Goal: Task Accomplishment & Management: Manage account settings

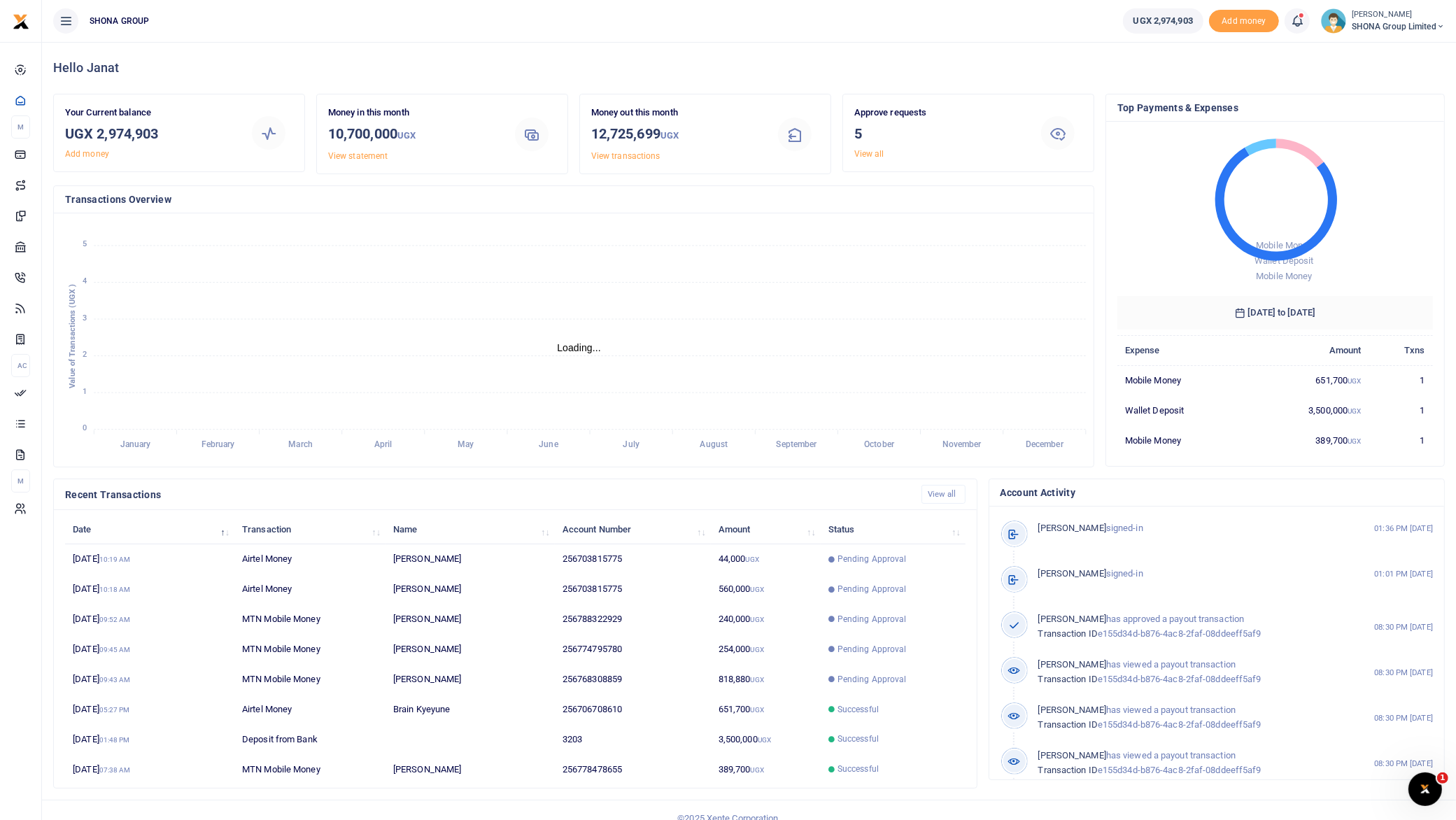
scroll to position [14, 14]
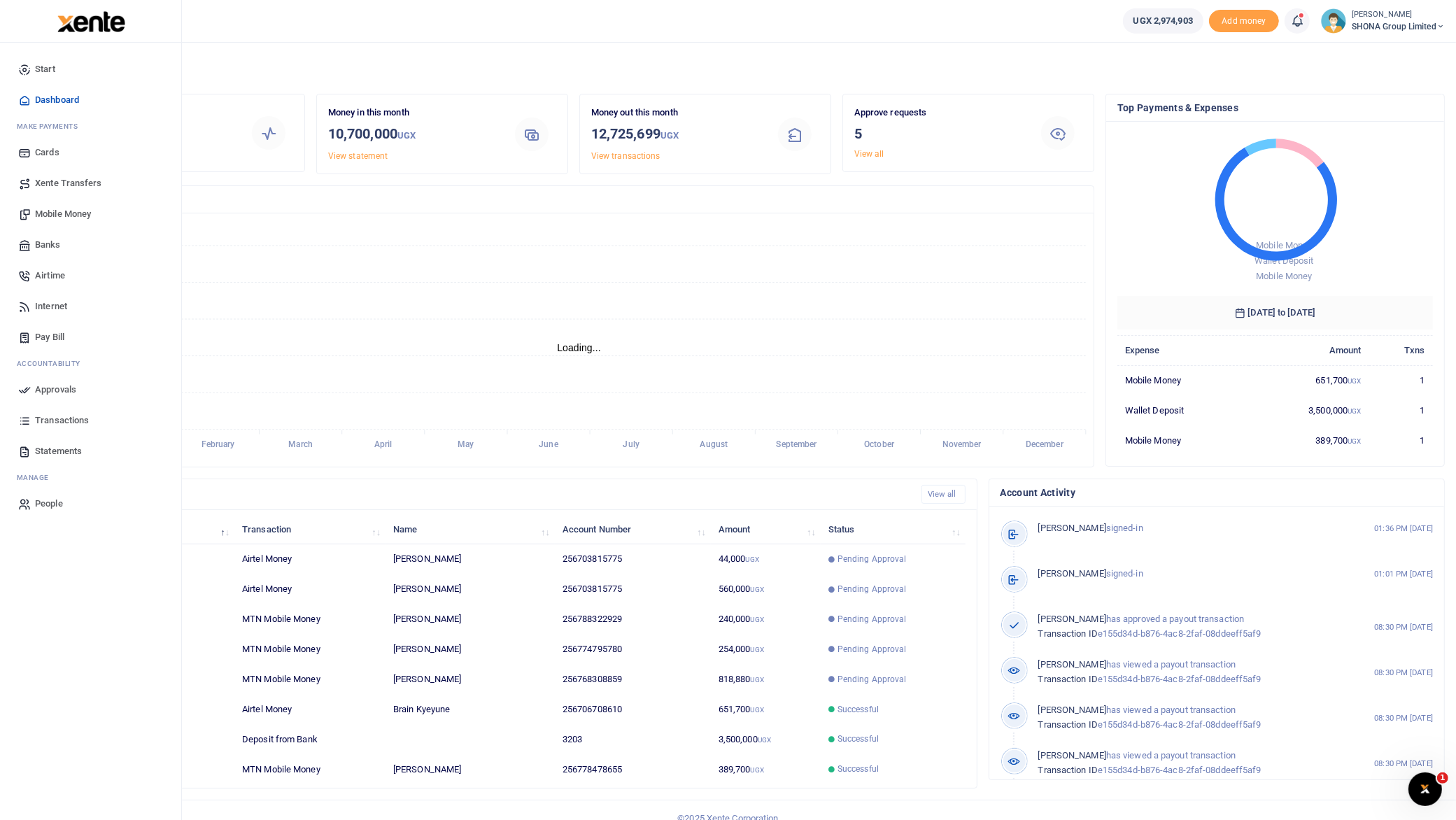
click at [50, 389] on span "Approvals" at bounding box center [55, 390] width 41 height 14
click at [57, 392] on span "Approvals" at bounding box center [55, 390] width 41 height 14
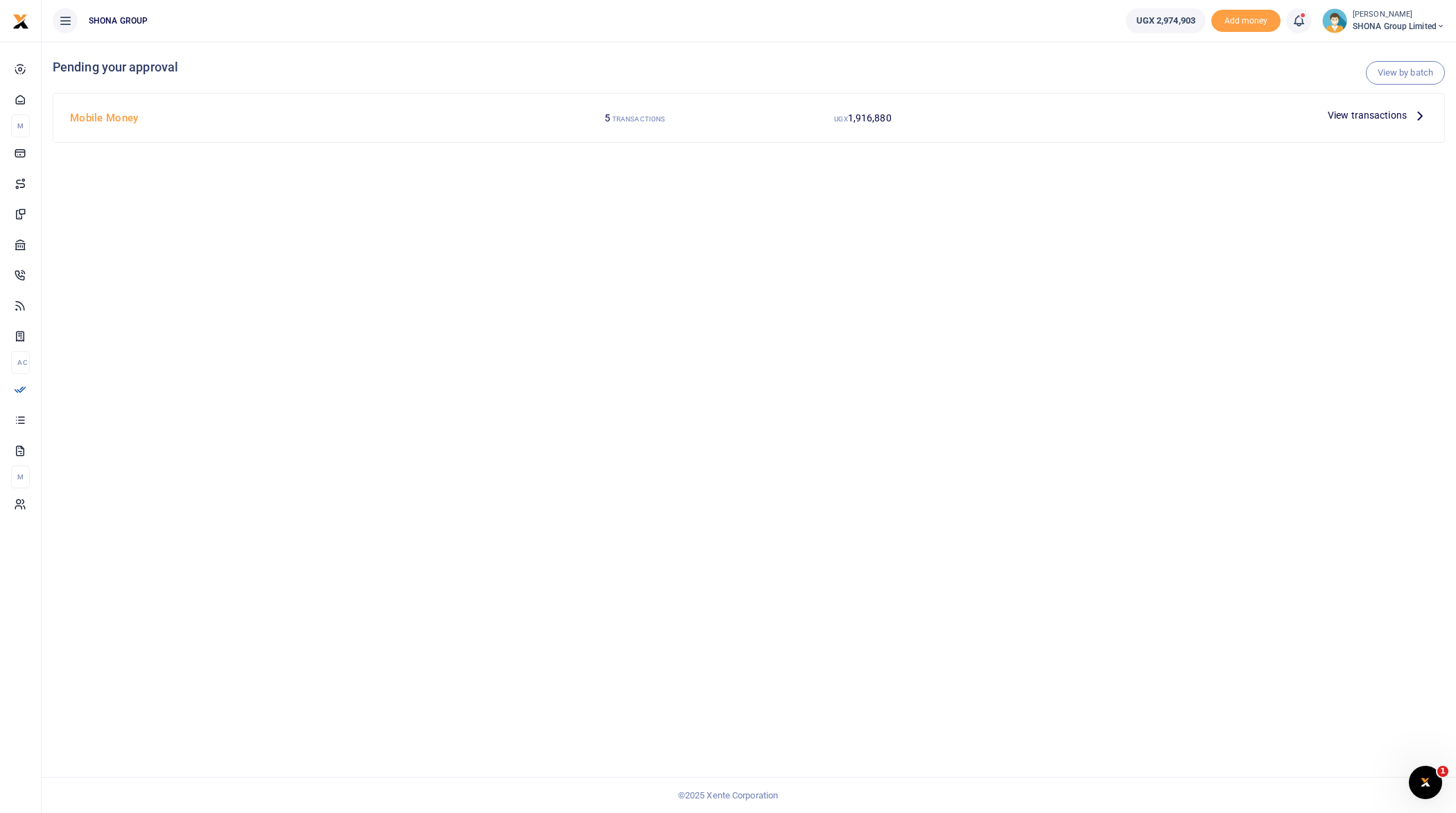
click at [1419, 117] on icon at bounding box center [1420, 115] width 15 height 15
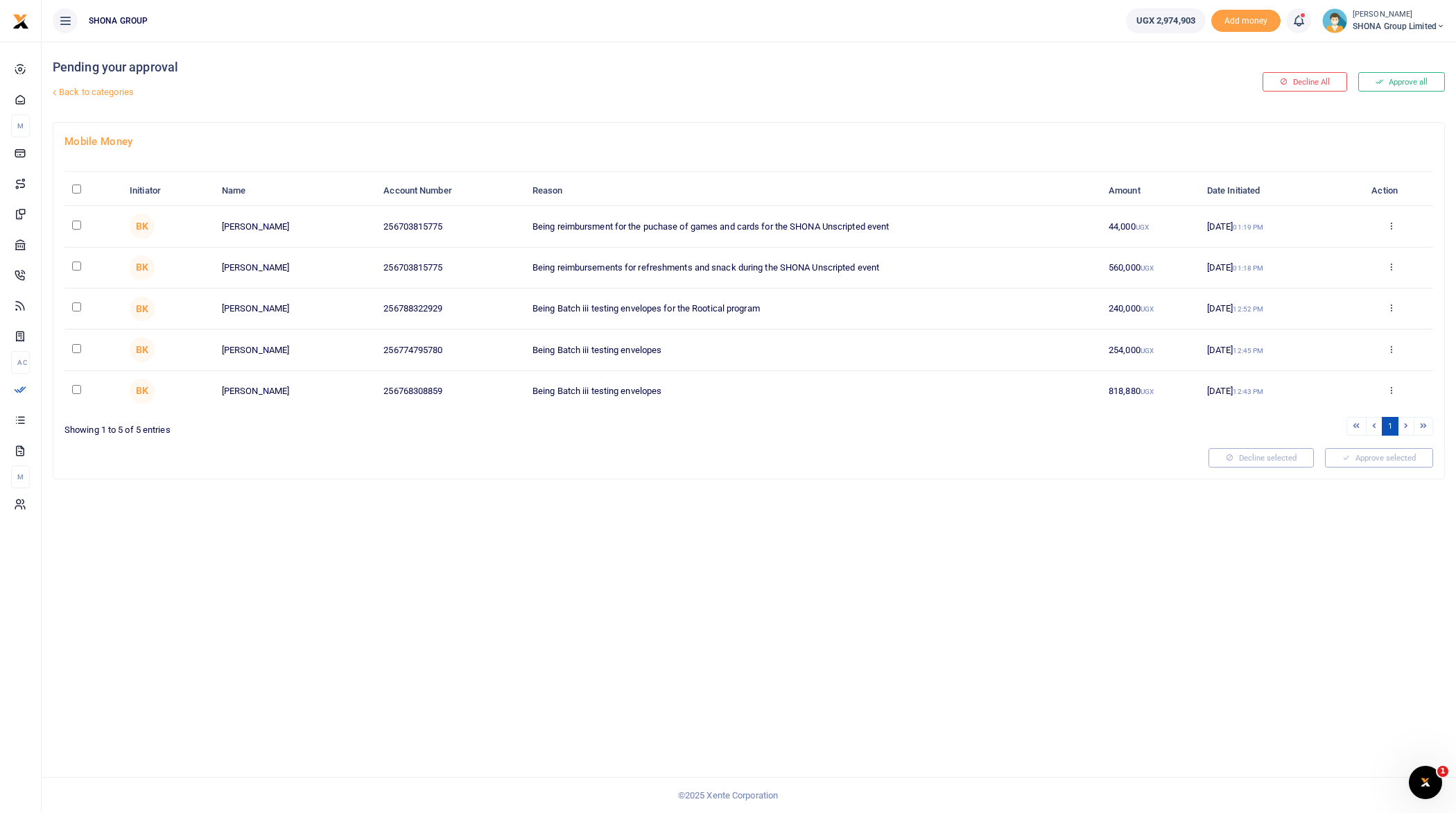
click at [76, 187] on input "\a \a : activate to sort column descending" at bounding box center [76, 189] width 9 height 9
checkbox input "true"
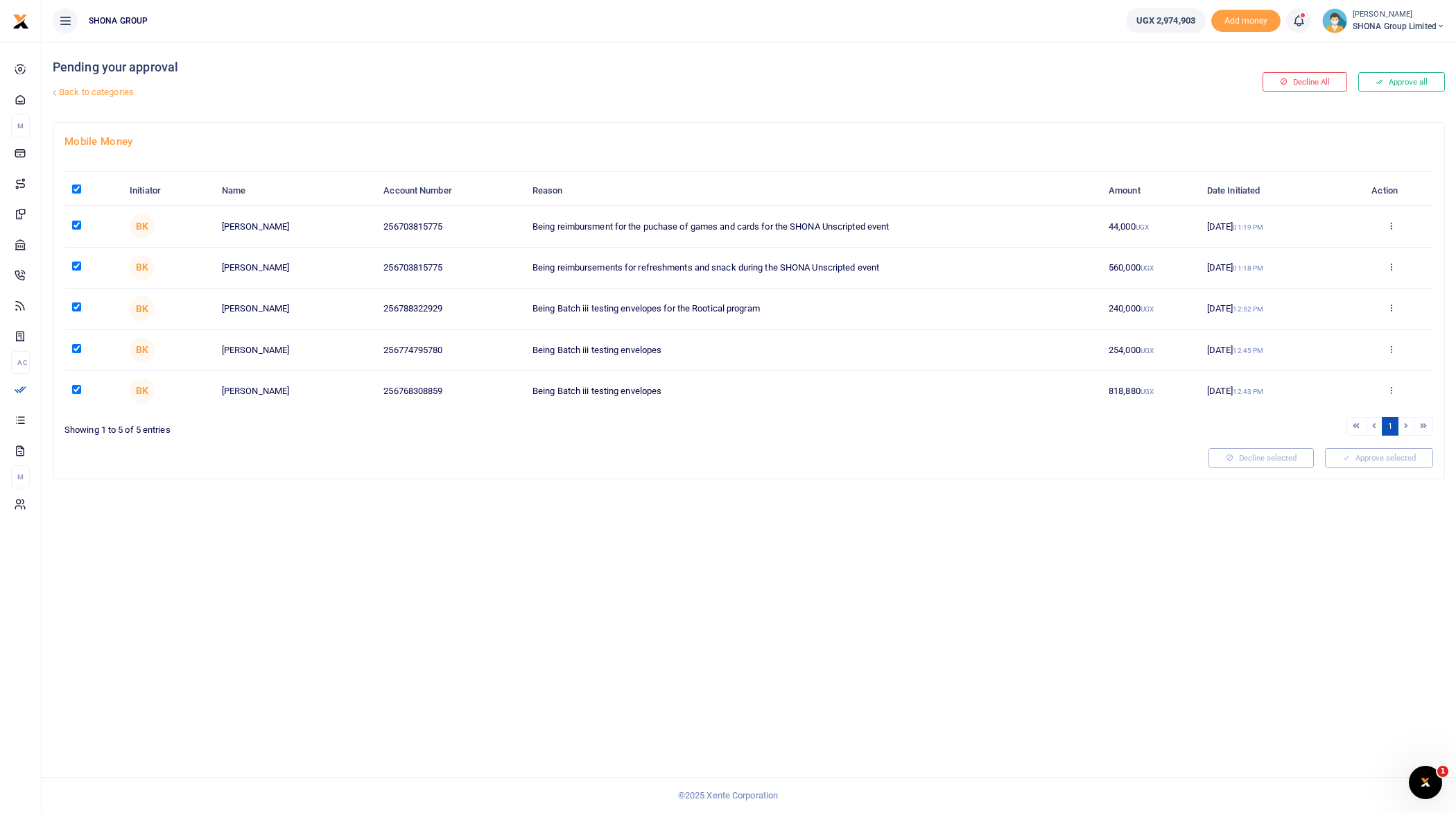
checkbox input "true"
click at [1398, 454] on button "Approve selected (5)" at bounding box center [1374, 458] width 118 height 19
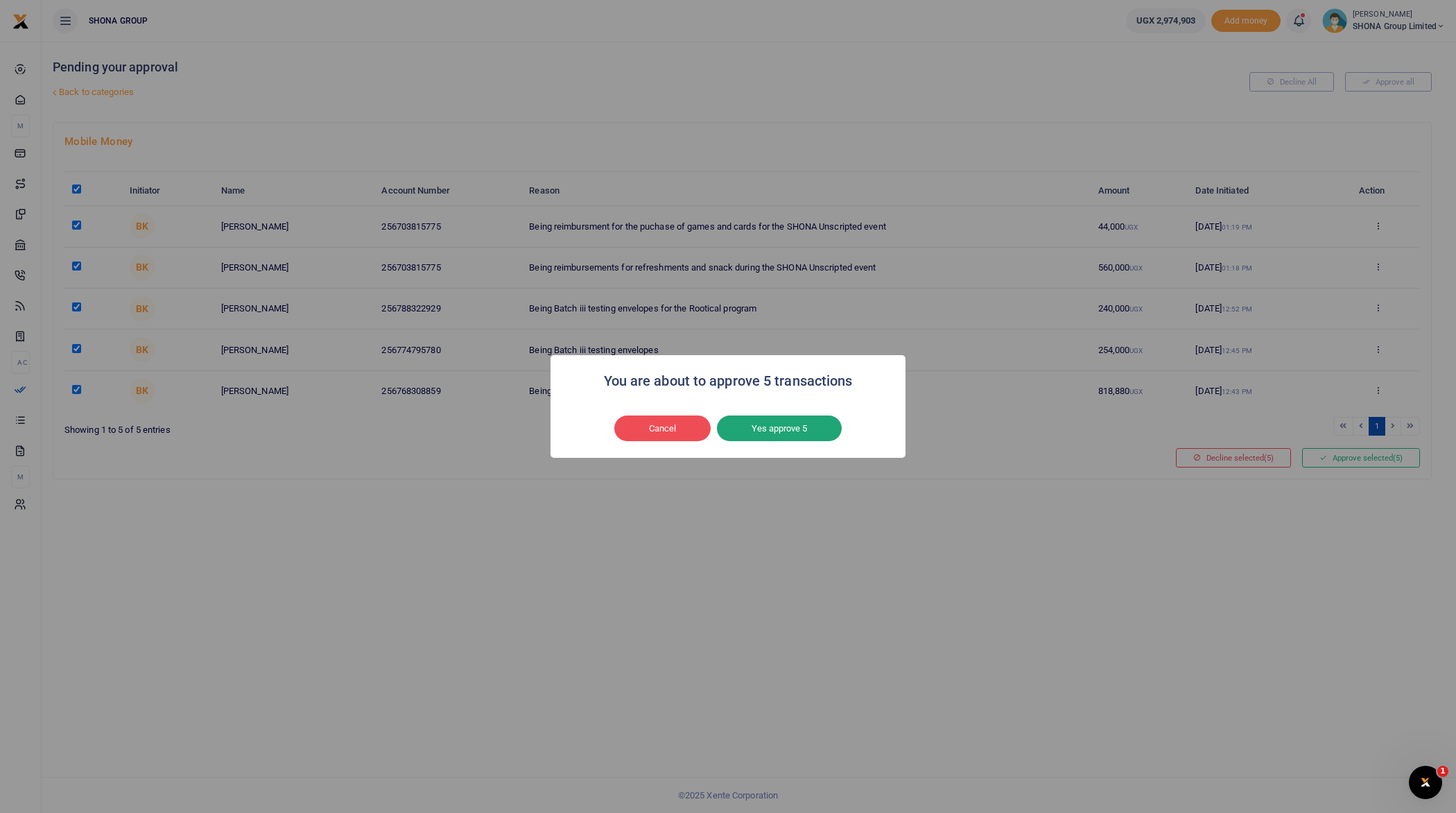
click at [780, 434] on button "Yes approve 5" at bounding box center [779, 428] width 125 height 26
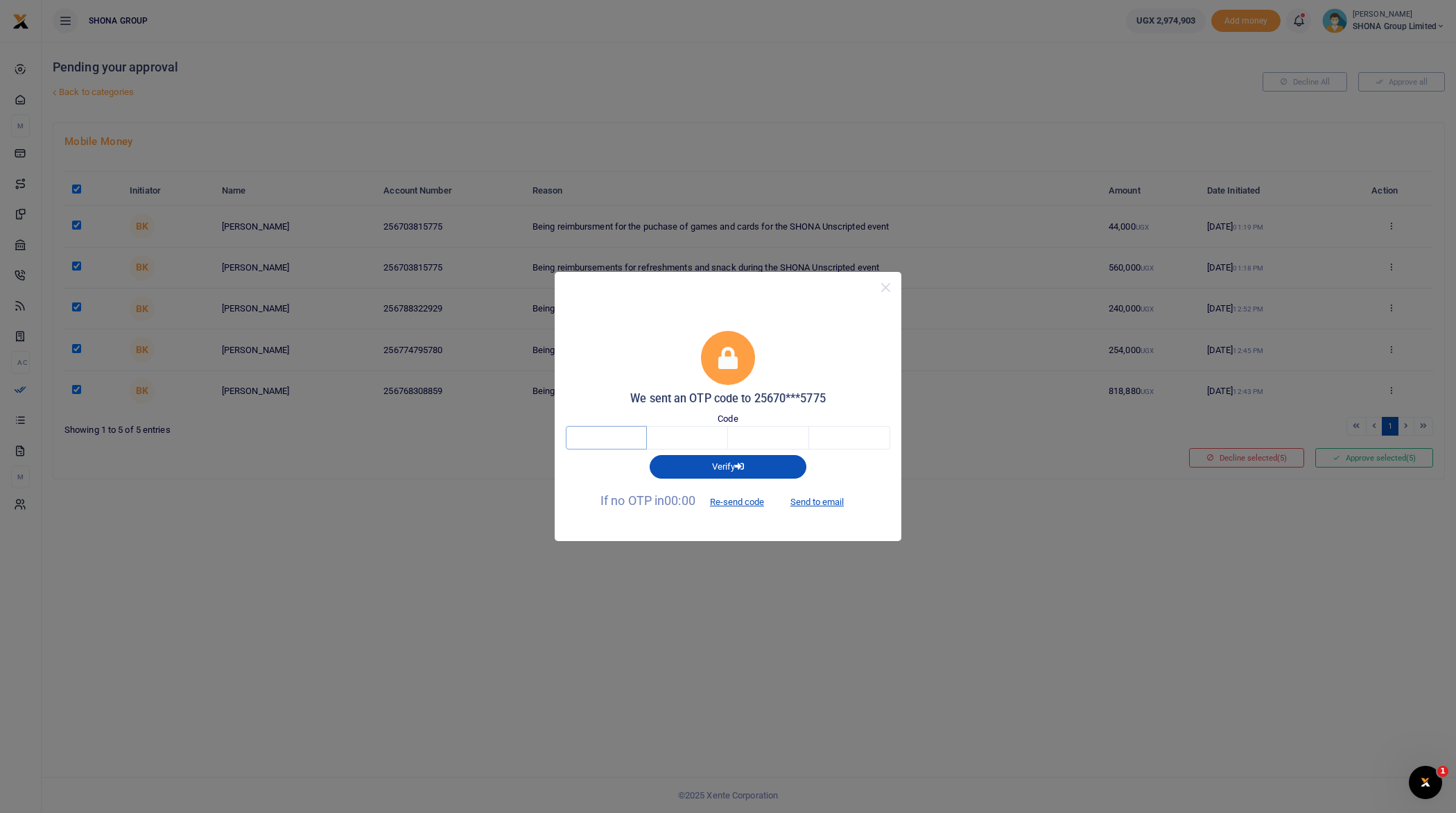
click at [607, 429] on input "text" at bounding box center [606, 437] width 81 height 24
type input "9"
type input "5"
type input "8"
type input "6"
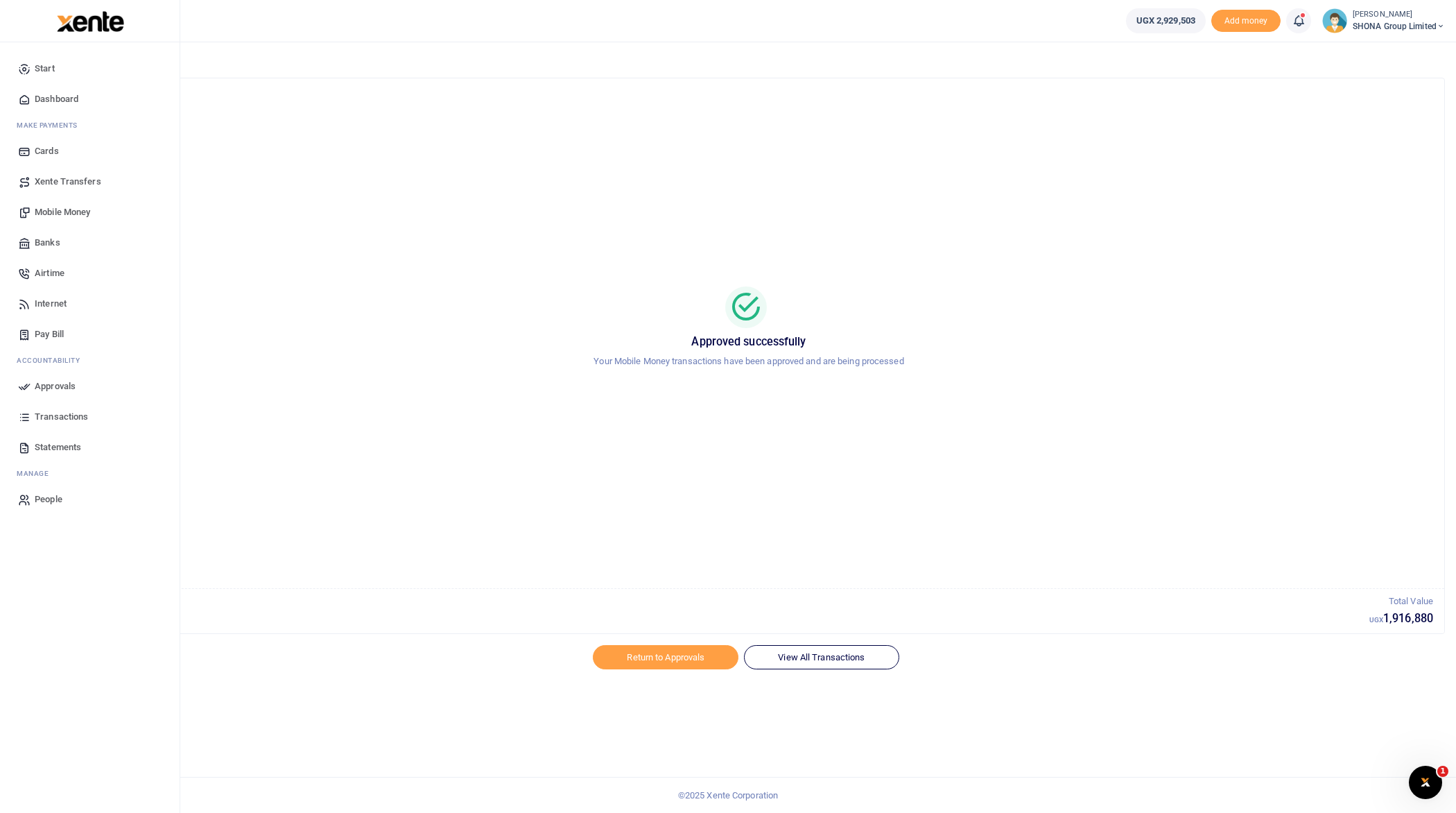
click at [57, 386] on span "Approvals" at bounding box center [55, 387] width 41 height 14
